Goal: Transaction & Acquisition: Obtain resource

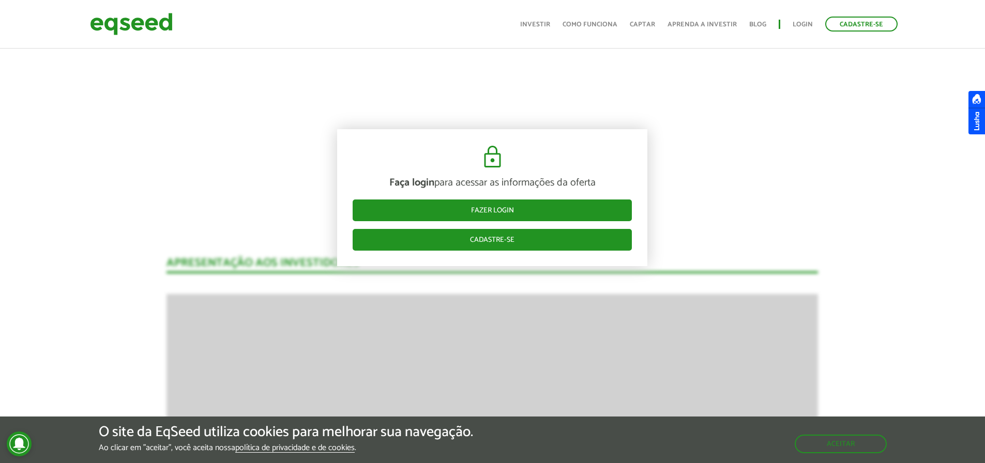
scroll to position [1088, 0]
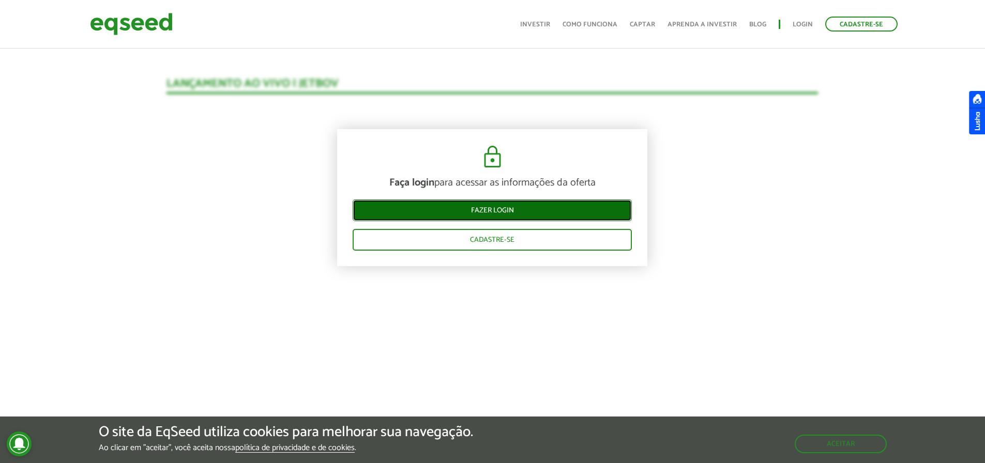
click at [509, 210] on link "Fazer login" at bounding box center [492, 211] width 279 height 22
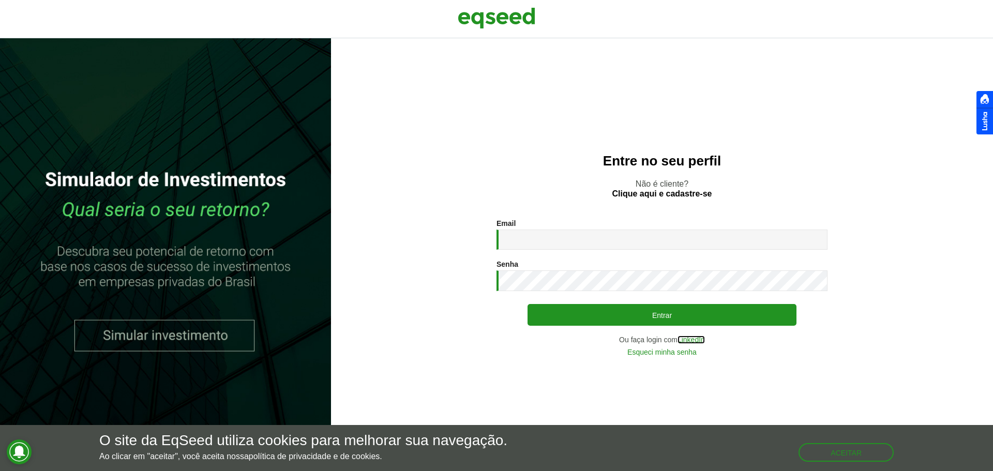
click at [694, 340] on link "LinkedIn" at bounding box center [690, 339] width 27 height 7
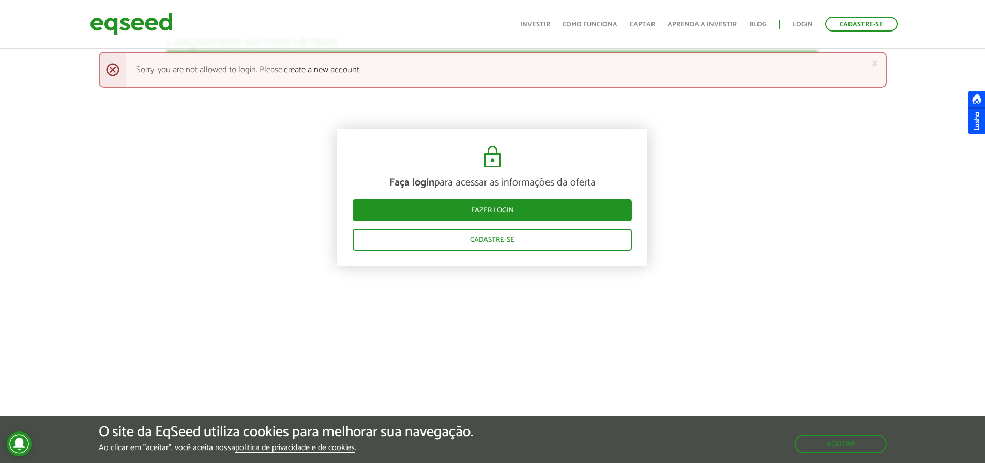
scroll to position [1344, 0]
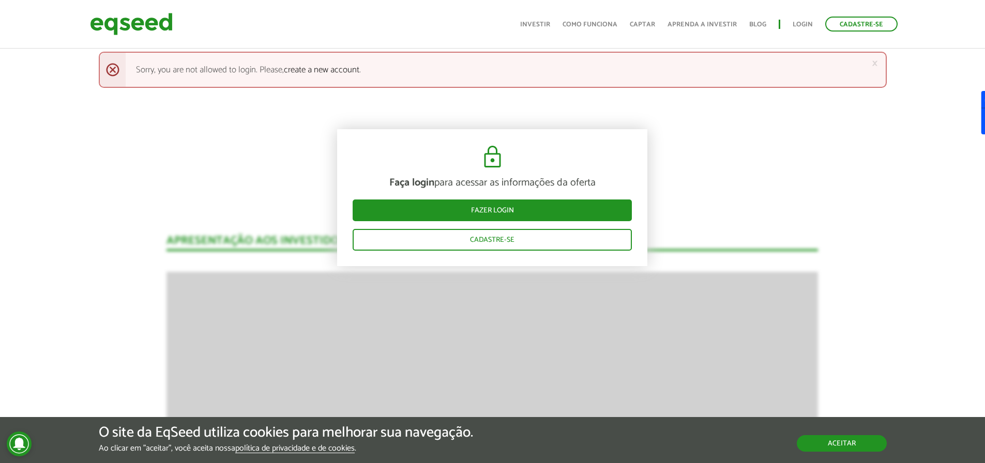
click at [870, 443] on button "Aceitar" at bounding box center [842, 443] width 90 height 17
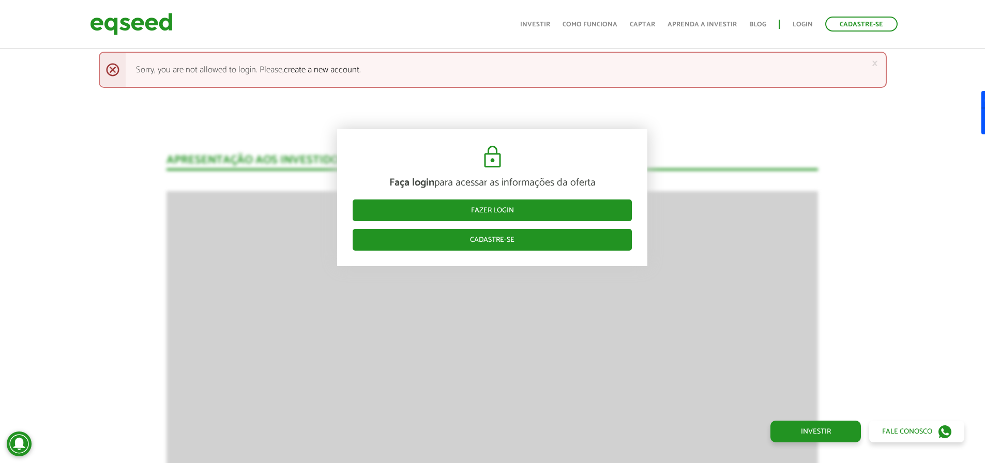
scroll to position [1448, 0]
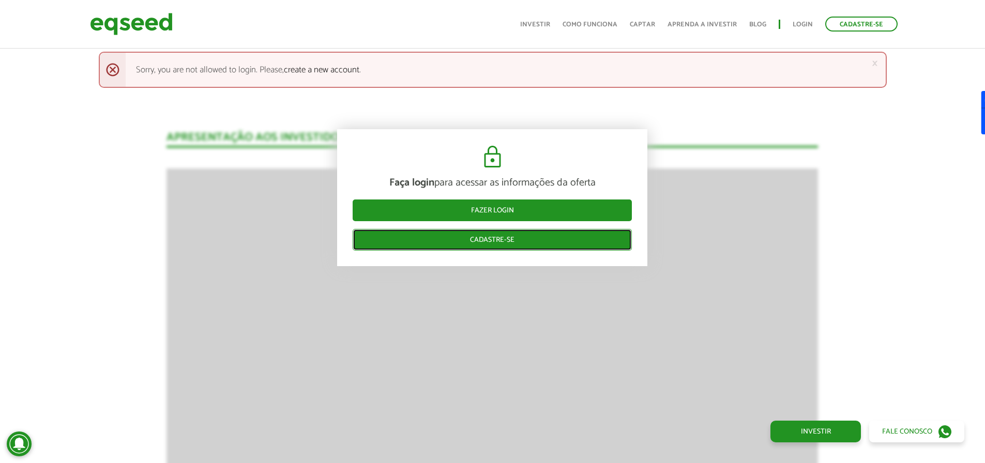
click at [514, 234] on link "Cadastre-se" at bounding box center [492, 240] width 279 height 22
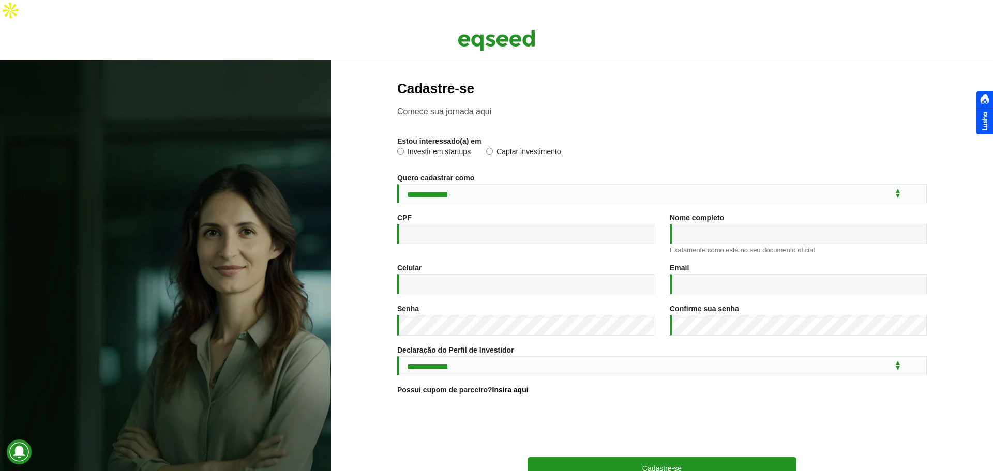
click at [403, 148] on label "Investir em startups" at bounding box center [433, 153] width 73 height 10
click at [428, 184] on select "**********" at bounding box center [661, 193] width 529 height 19
select select "***"
click at [397, 184] on select "**********" at bounding box center [661, 193] width 529 height 19
click at [452, 224] on input "CPF *" at bounding box center [525, 234] width 257 height 20
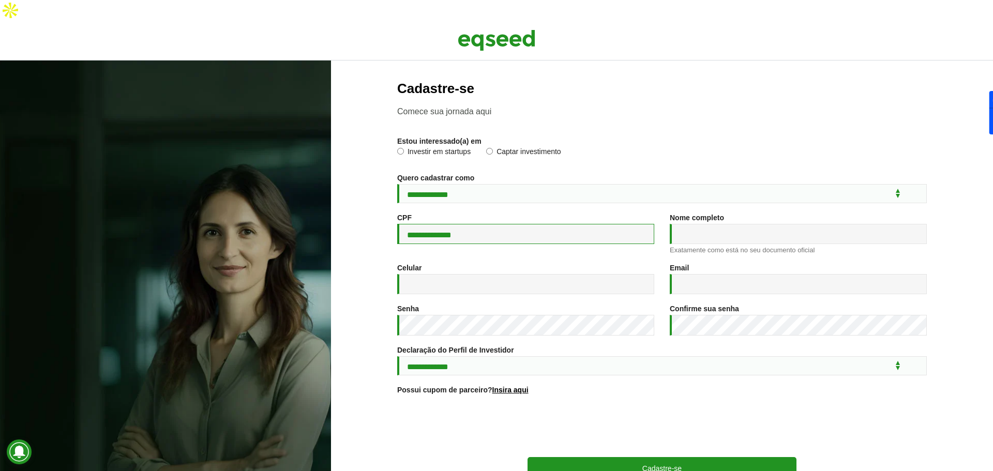
type input "**********"
click at [699, 224] on input "Nome completo *" at bounding box center [798, 234] width 257 height 20
type input "**********"
drag, startPoint x: 716, startPoint y: 251, endPoint x: 711, endPoint y: 272, distance: 21.8
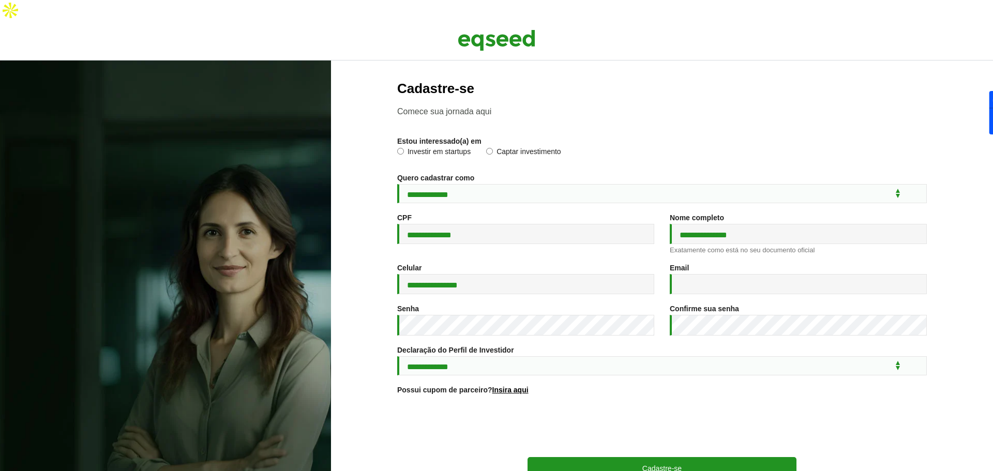
click at [714, 264] on div "Email * Um endereço de e-mail válido. Todos os e-mails do sistema são enviados …" at bounding box center [798, 279] width 257 height 31
click at [711, 274] on input "Email *" at bounding box center [798, 284] width 257 height 20
type input "**********"
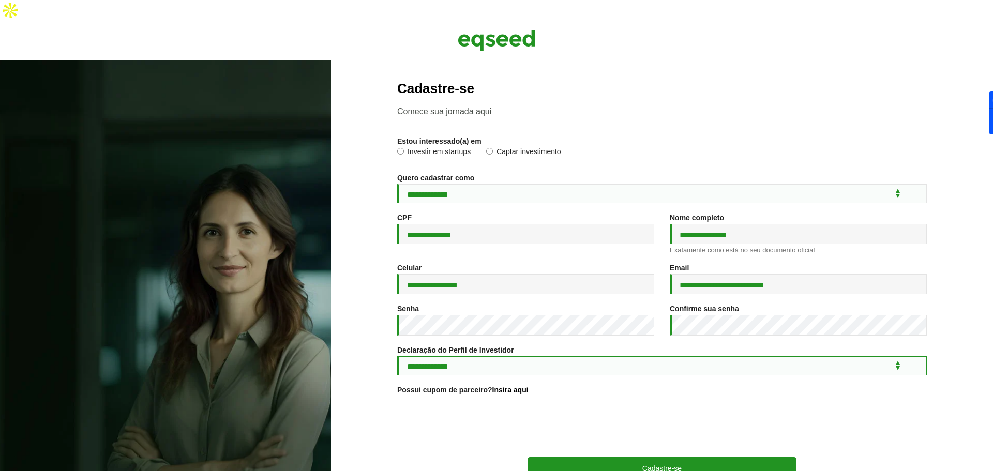
click at [557, 356] on select "**********" at bounding box center [661, 365] width 529 height 19
select select "***"
click at [397, 356] on select "**********" at bounding box center [661, 365] width 529 height 19
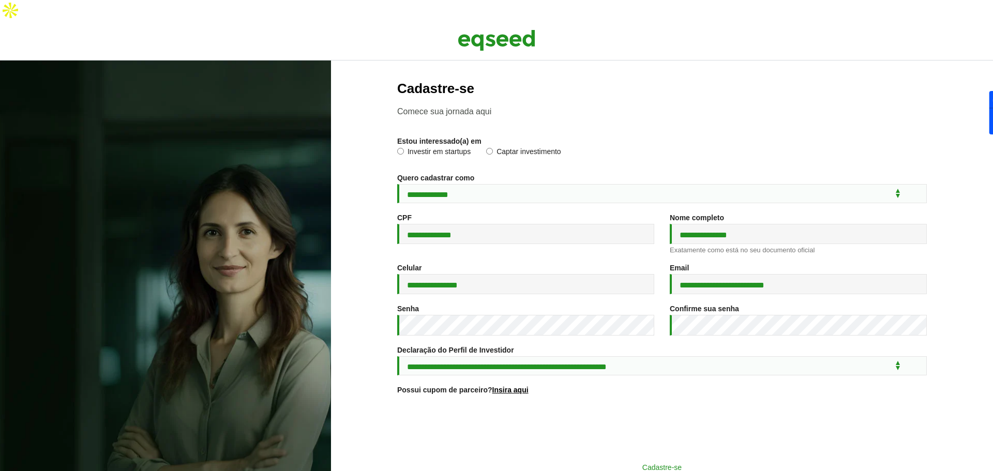
click at [604, 457] on button "Cadastre-se" at bounding box center [661, 467] width 269 height 20
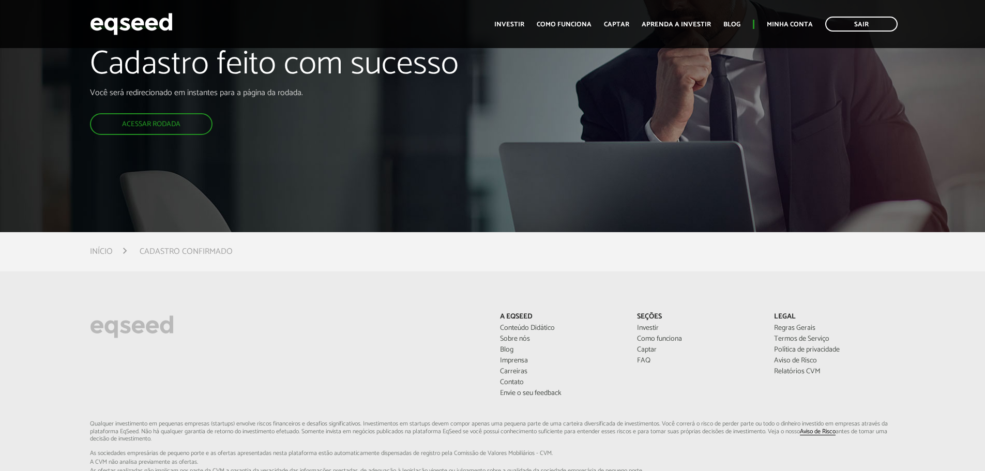
scroll to position [52, 0]
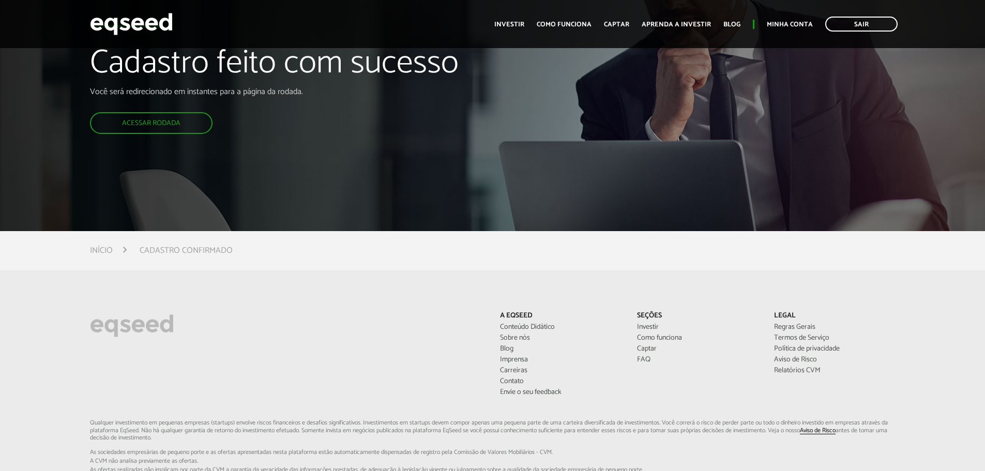
click at [609, 198] on div "Cadastro feito com sucesso Você será redirecionado em instantes para a página d…" at bounding box center [492, 89] width 985 height 283
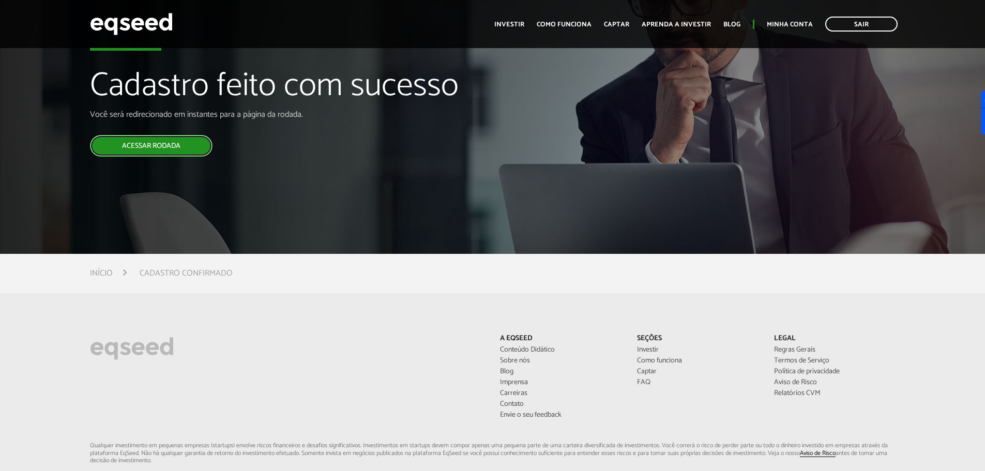
click at [129, 135] on link "Acessar rodada" at bounding box center [151, 146] width 123 height 22
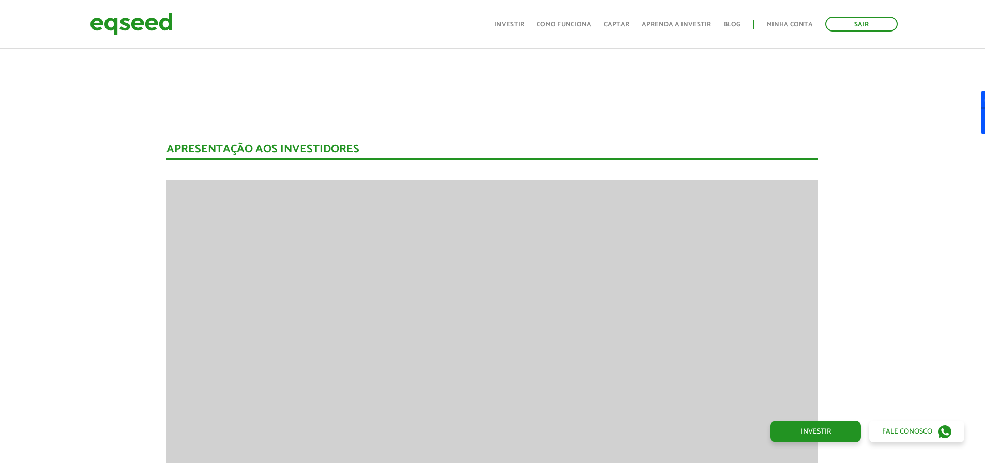
scroll to position [1399, 0]
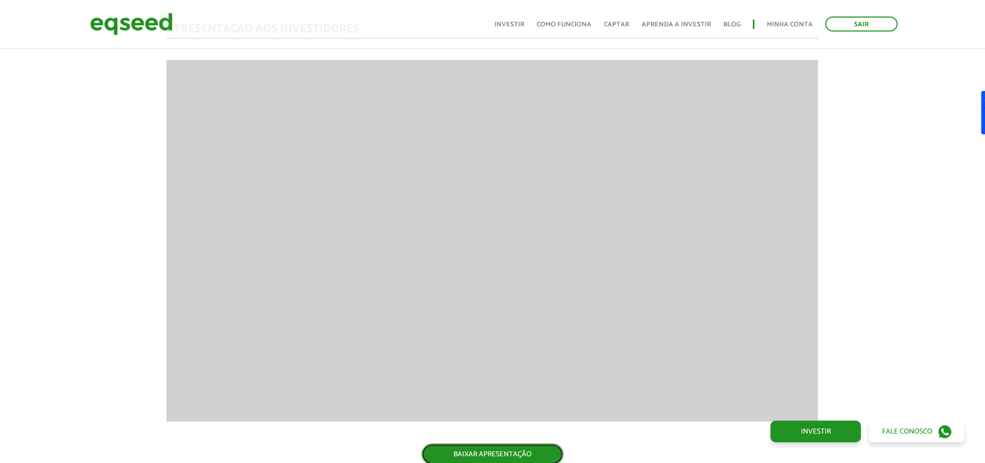
click at [534, 444] on link "BAIXAR APRESENTAÇÃO" at bounding box center [492, 455] width 142 height 22
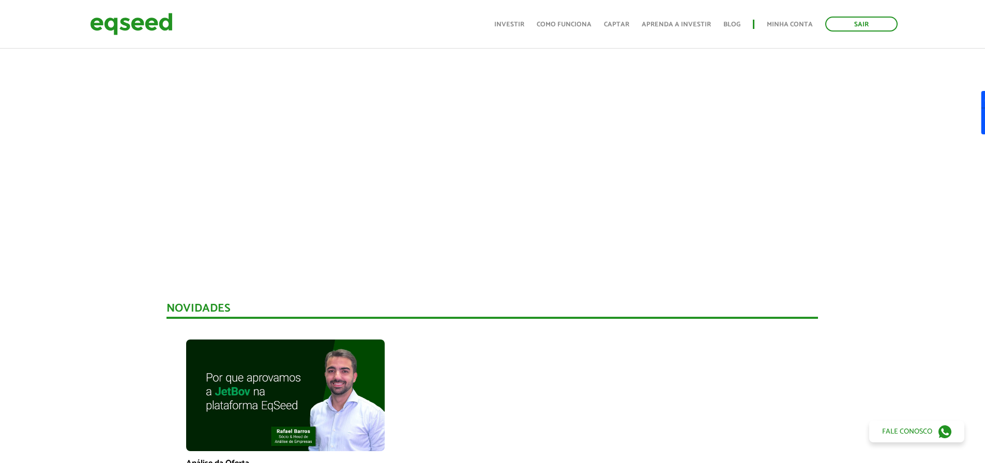
scroll to position [0, 0]
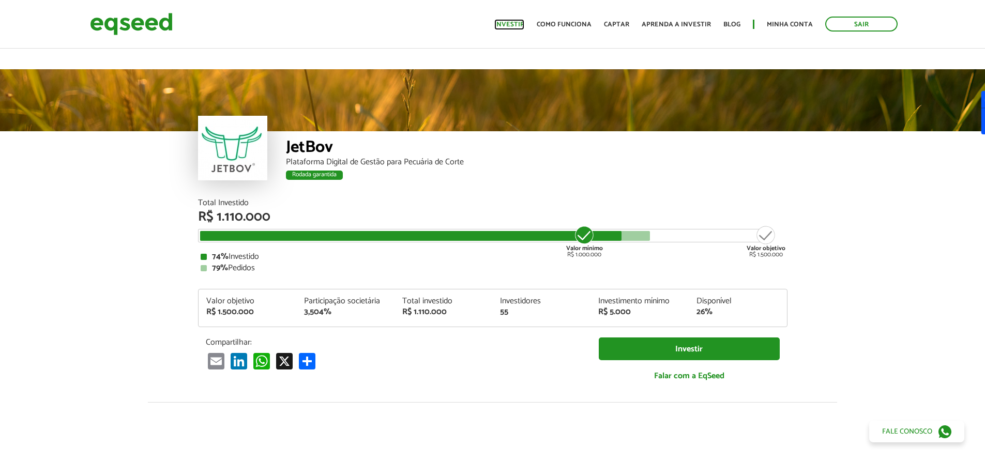
click at [518, 23] on link "Investir" at bounding box center [509, 24] width 30 height 7
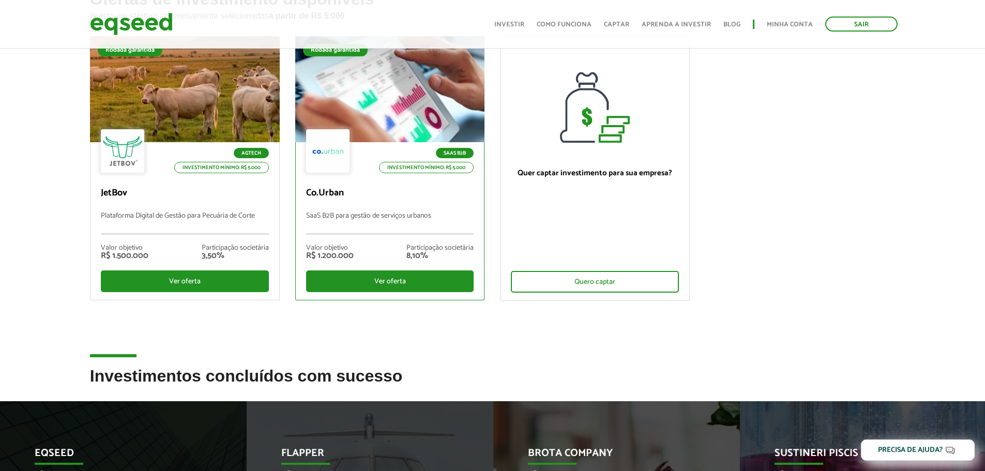
scroll to position [310, 0]
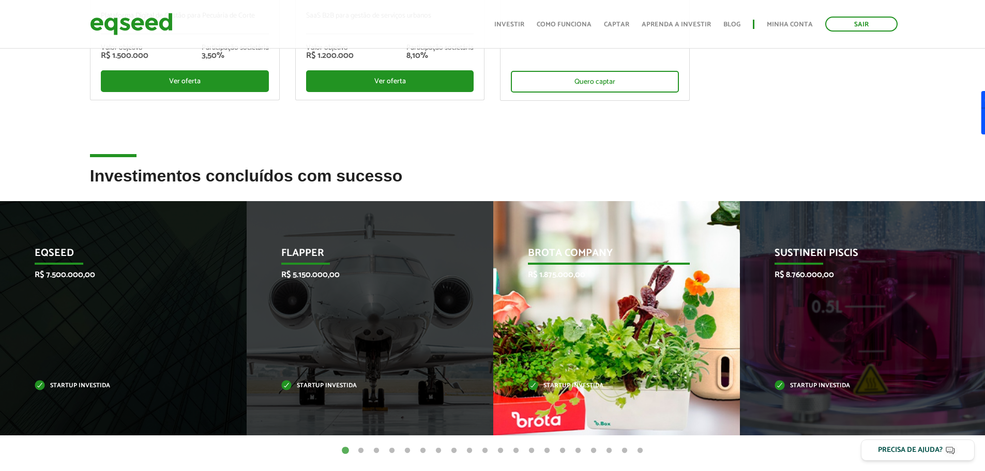
click at [562, 247] on p "Brota Company" at bounding box center [609, 256] width 162 height 18
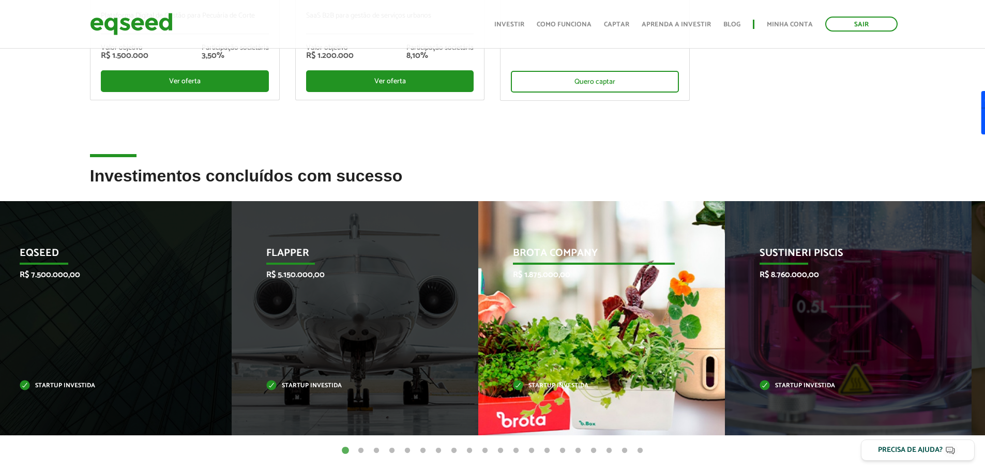
drag, startPoint x: 679, startPoint y: 304, endPoint x: 110, endPoint y: 345, distance: 570.8
click at [478, 344] on div "Brota Company R$ 1.875.000,00 Startup investida" at bounding box center [593, 318] width 231 height 234
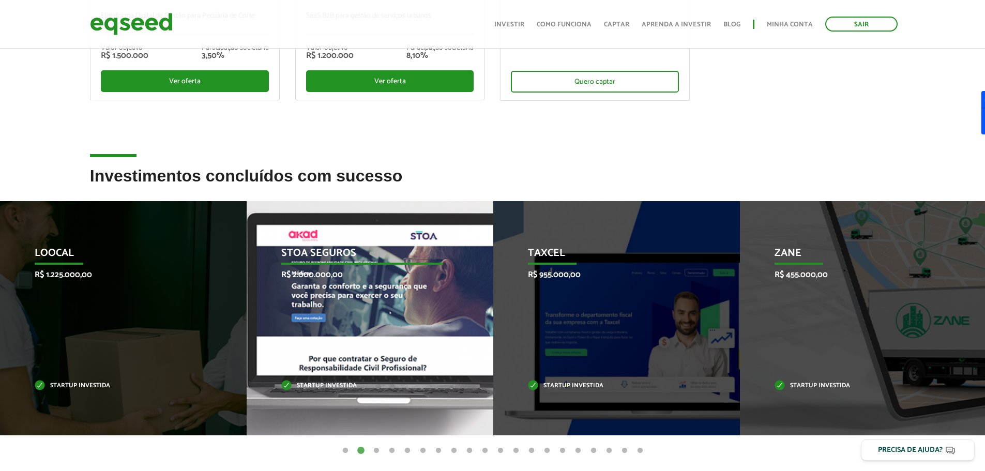
click at [341, 247] on p "STOA Seguros" at bounding box center [362, 256] width 162 height 18
click at [307, 323] on div "STOA Seguros R$ 2.000.000,00 Startup investida" at bounding box center [362, 318] width 231 height 234
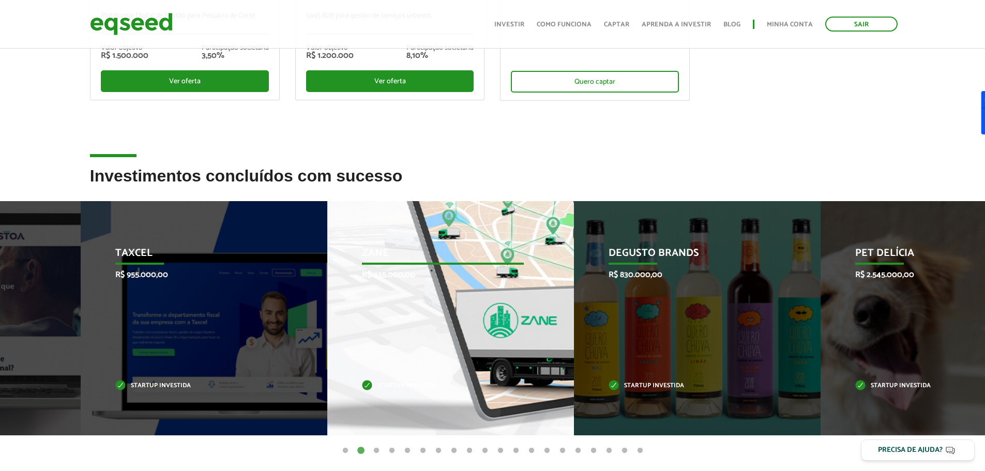
drag, startPoint x: 814, startPoint y: 339, endPoint x: 264, endPoint y: 380, distance: 551.1
click at [327, 378] on div "Zane R$ 455.000,00 Startup investida" at bounding box center [442, 318] width 231 height 234
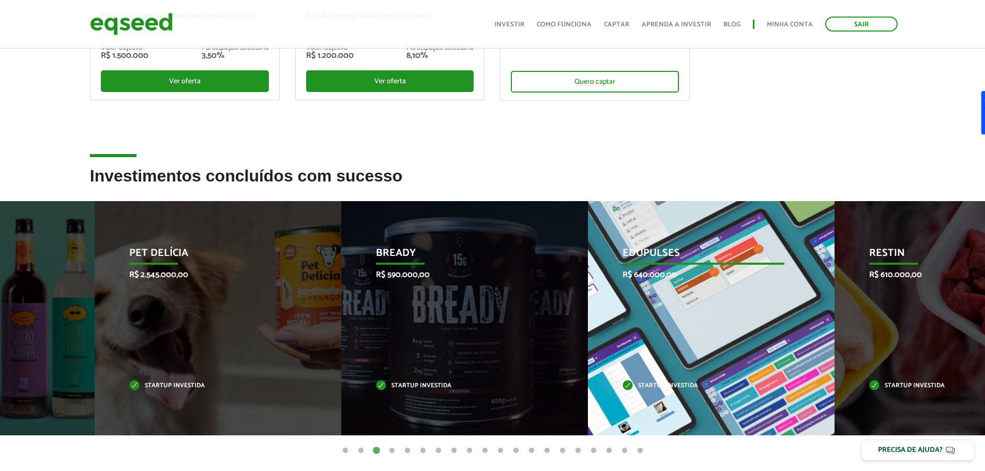
drag, startPoint x: 844, startPoint y: 352, endPoint x: 264, endPoint y: 374, distance: 581.1
click at [588, 372] on div "Edupulses R$ 640.000,00 Startup investida" at bounding box center [703, 318] width 231 height 234
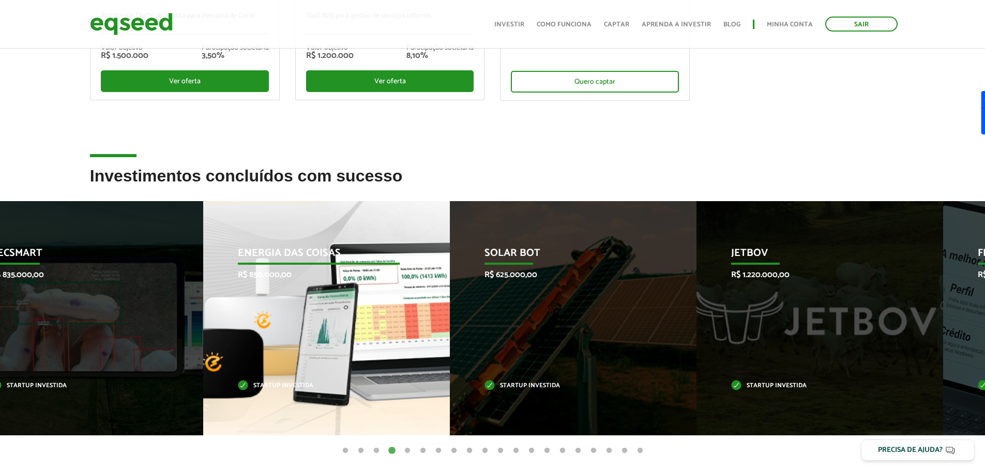
drag, startPoint x: 815, startPoint y: 304, endPoint x: 218, endPoint y: 342, distance: 598.4
click at [232, 340] on div "Energia das Coisas R$ 850.000,00 Startup investida" at bounding box center [318, 318] width 231 height 234
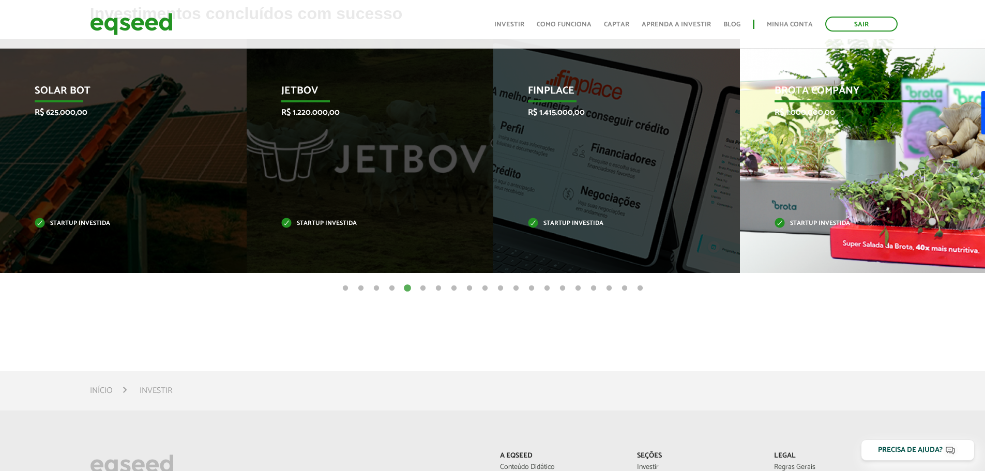
scroll to position [414, 0]
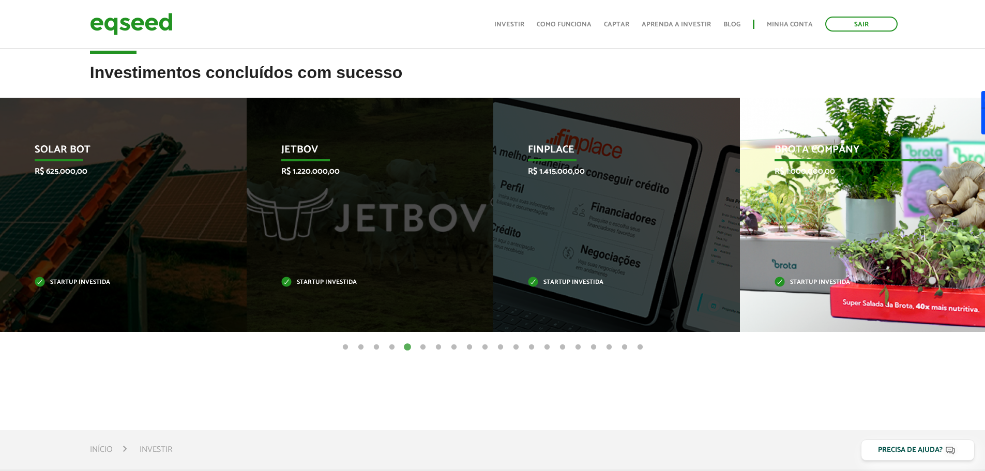
drag, startPoint x: 822, startPoint y: 196, endPoint x: 438, endPoint y: 242, distance: 386.9
click at [740, 242] on div "Brota Company R$ 1.000.000,00 Startup investida" at bounding box center [855, 215] width 231 height 234
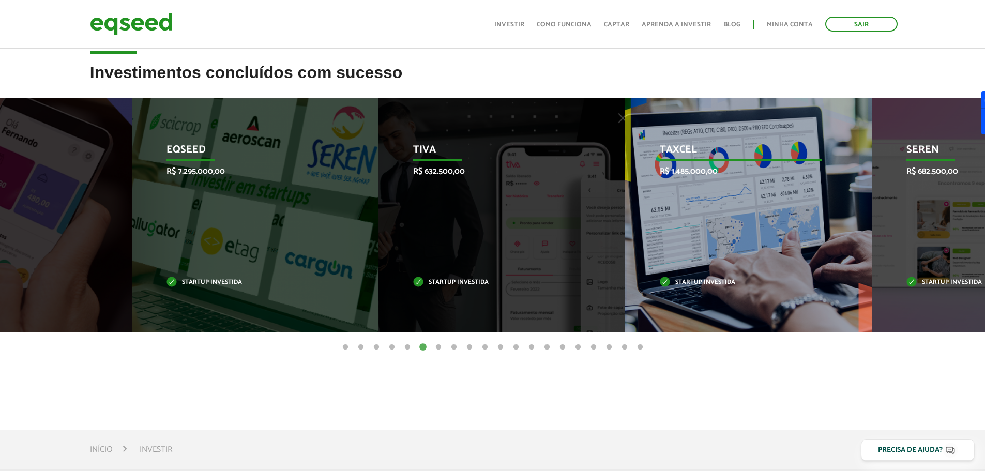
drag, startPoint x: 749, startPoint y: 222, endPoint x: 486, endPoint y: 221, distance: 262.7
click at [625, 221] on div "Taxcel R$ 1.485.000,00 Startup investida" at bounding box center [740, 215] width 231 height 234
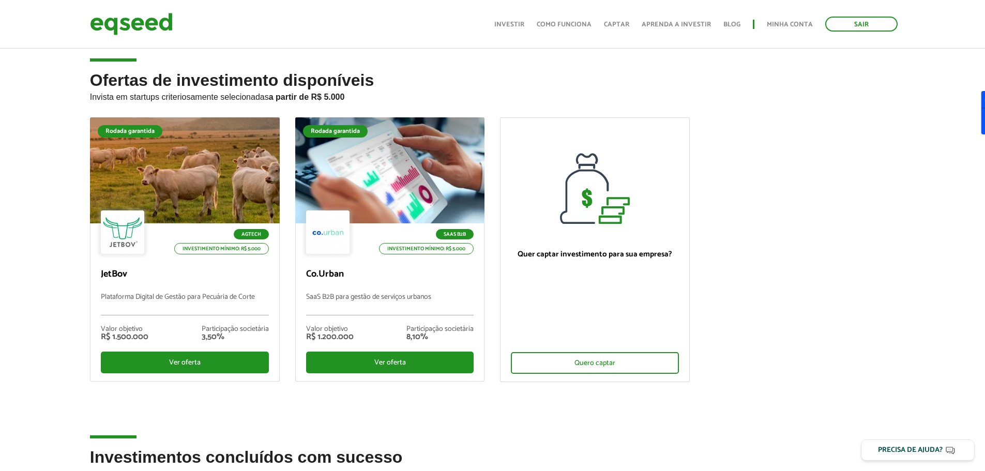
scroll to position [0, 0]
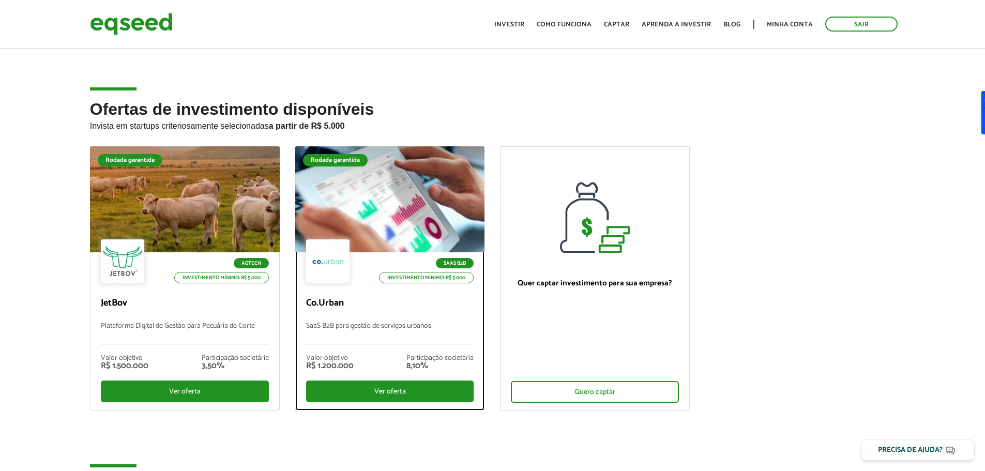
click at [431, 175] on div at bounding box center [390, 199] width 228 height 127
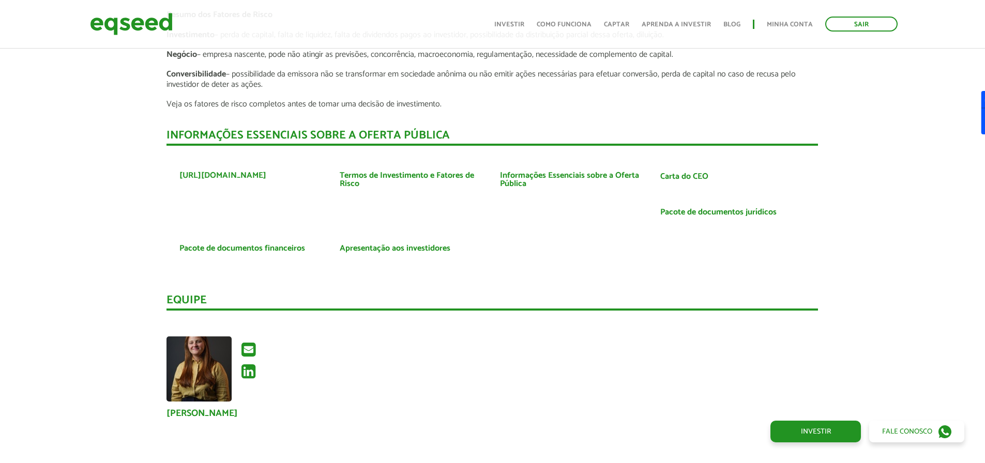
scroll to position [1965, 0]
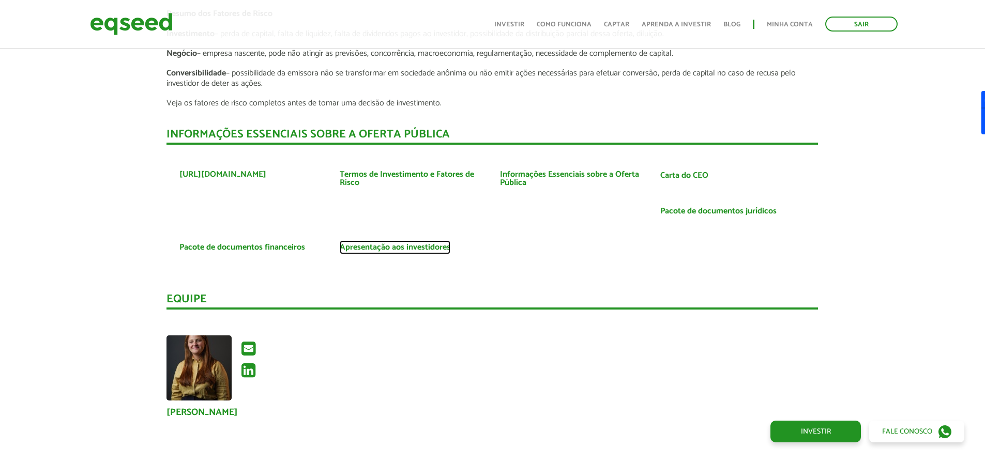
click at [422, 244] on link "Apresentação aos investidores" at bounding box center [395, 248] width 111 height 8
